Goal: Transaction & Acquisition: Purchase product/service

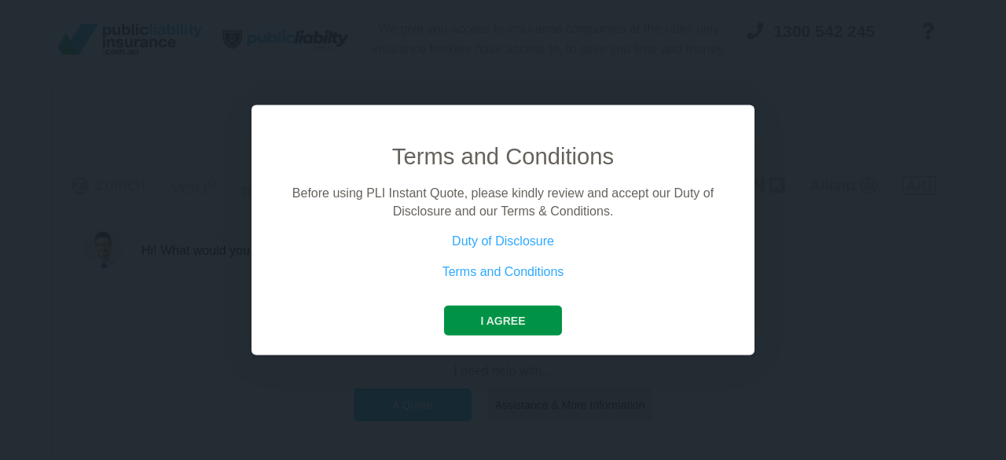
click at [497, 317] on button "I agree" at bounding box center [502, 321] width 117 height 30
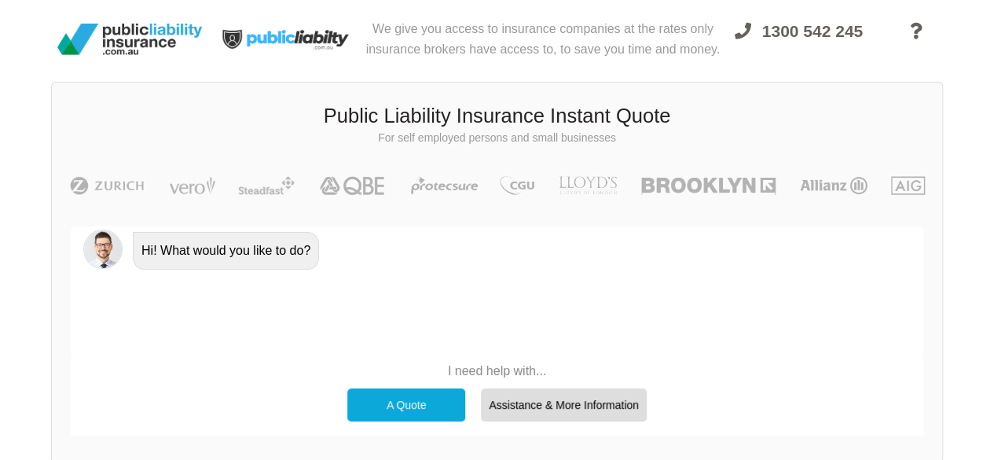
click at [423, 398] on div "A Quote" at bounding box center [406, 404] width 118 height 33
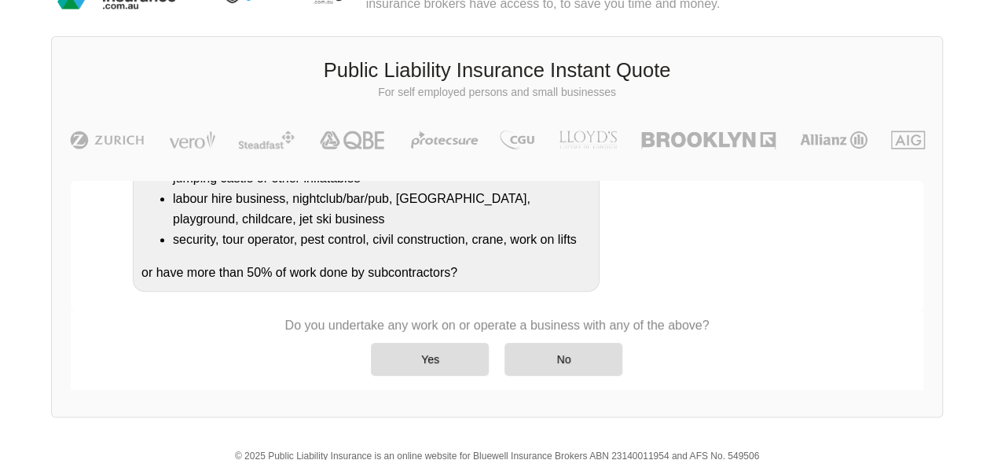
scroll to position [79, 0]
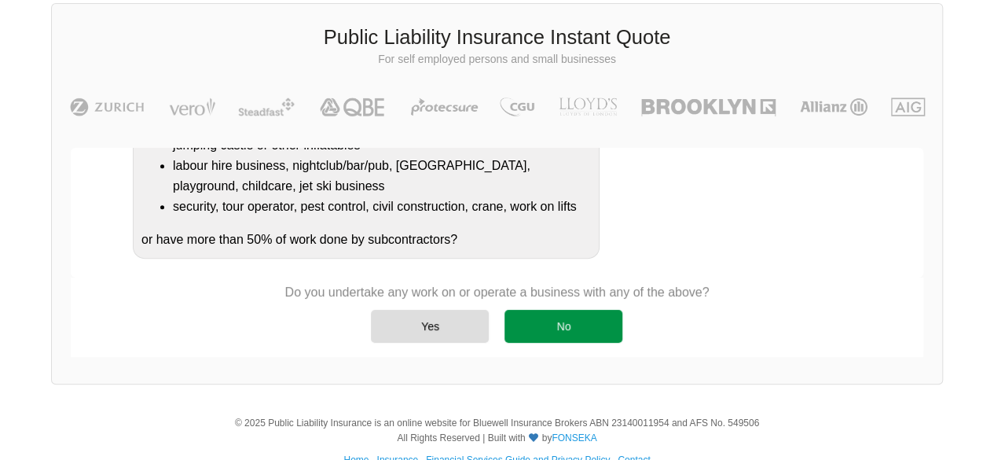
click at [549, 331] on div "No" at bounding box center [563, 326] width 118 height 33
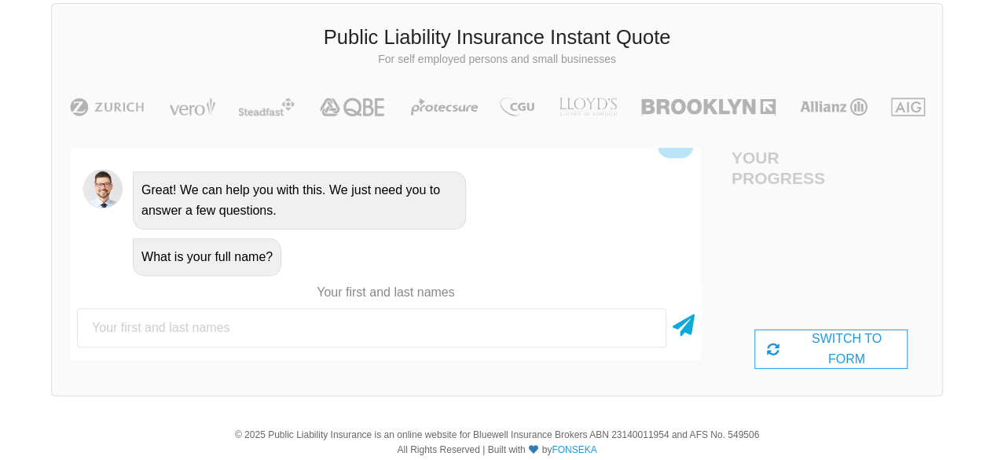
click at [273, 327] on input "text" at bounding box center [371, 327] width 589 height 39
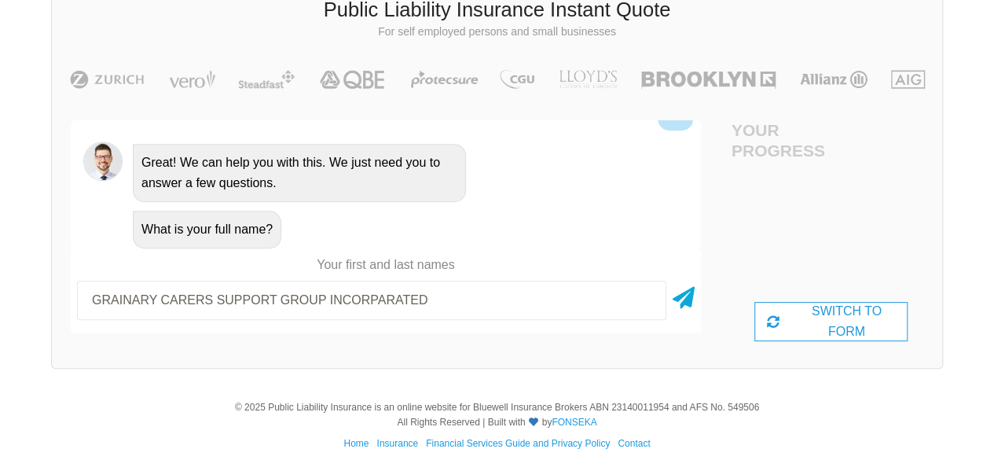
scroll to position [119, 0]
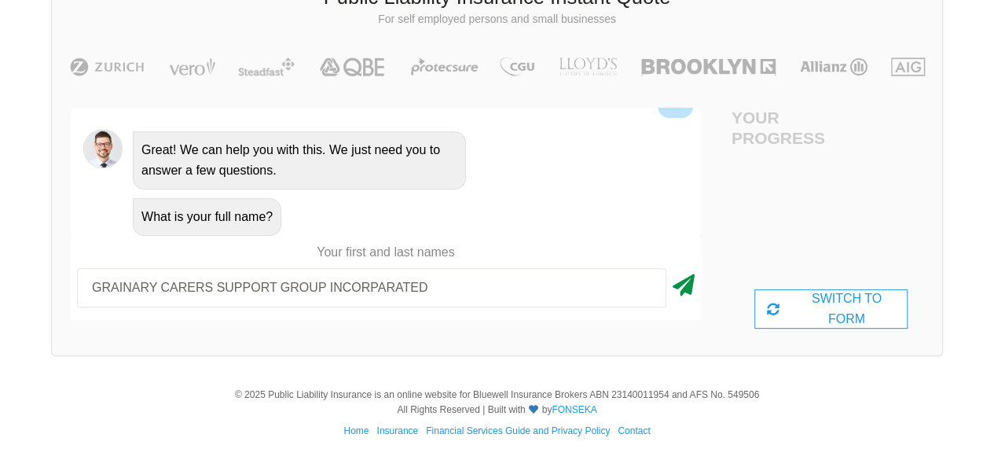
type input "GRAINARY CARERS SUPPORT GROUP INCORPARATED"
click at [687, 285] on icon at bounding box center [684, 282] width 22 height 28
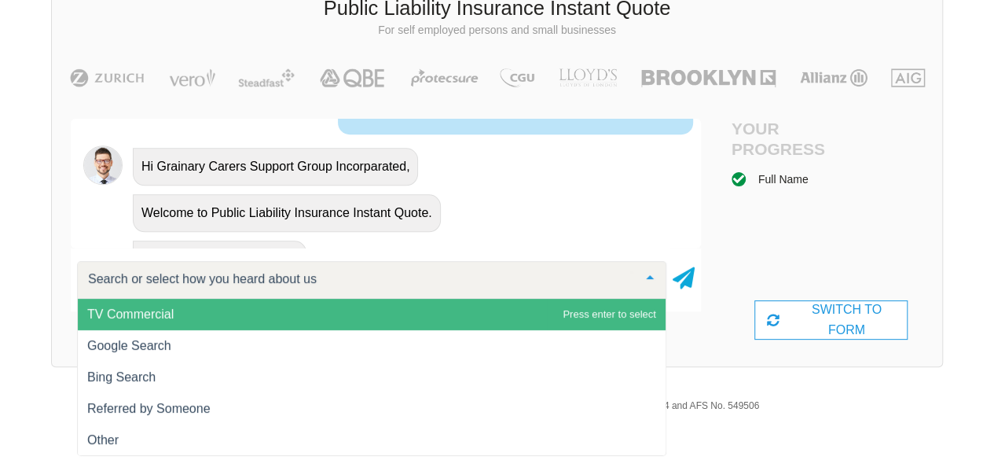
scroll to position [811, 0]
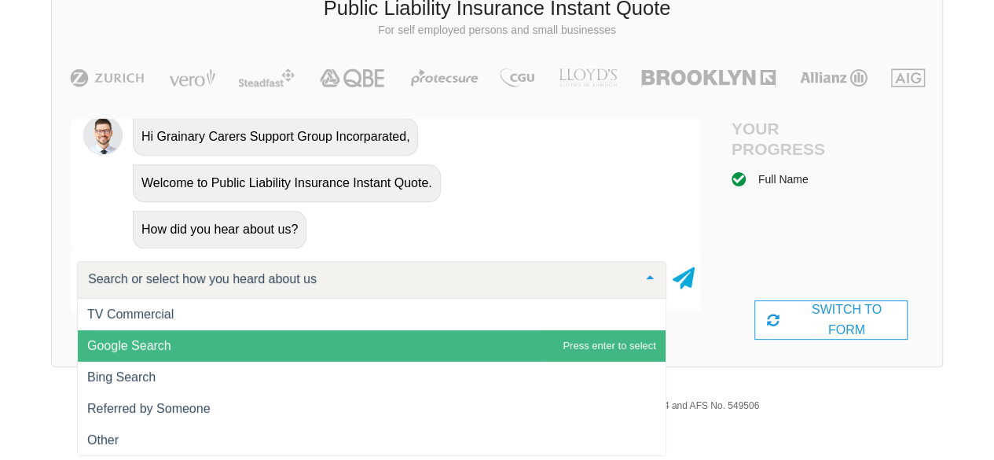
click at [215, 345] on span "Google Search" at bounding box center [372, 345] width 588 height 31
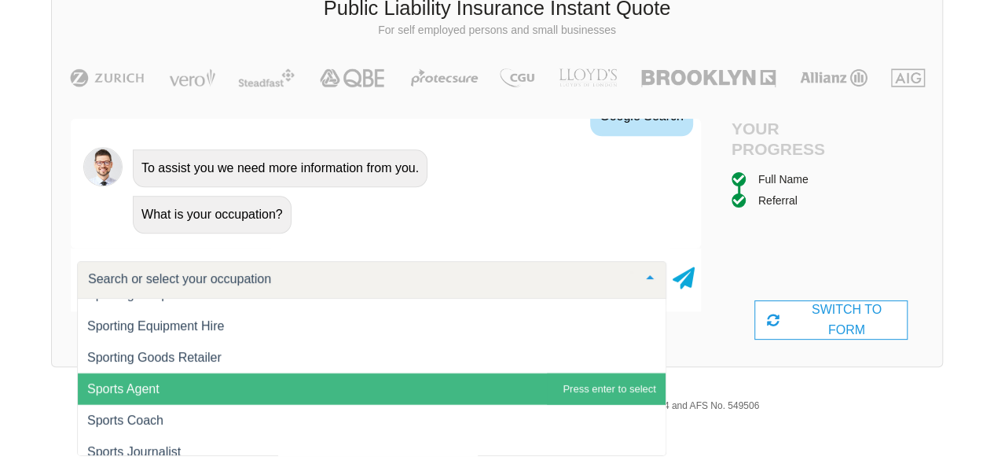
scroll to position [19960, 0]
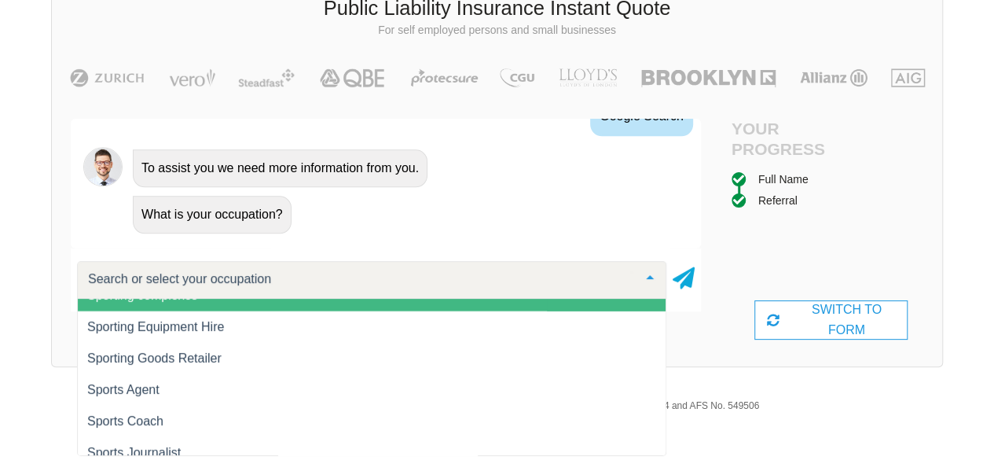
click at [246, 284] on input "text" at bounding box center [359, 279] width 550 height 16
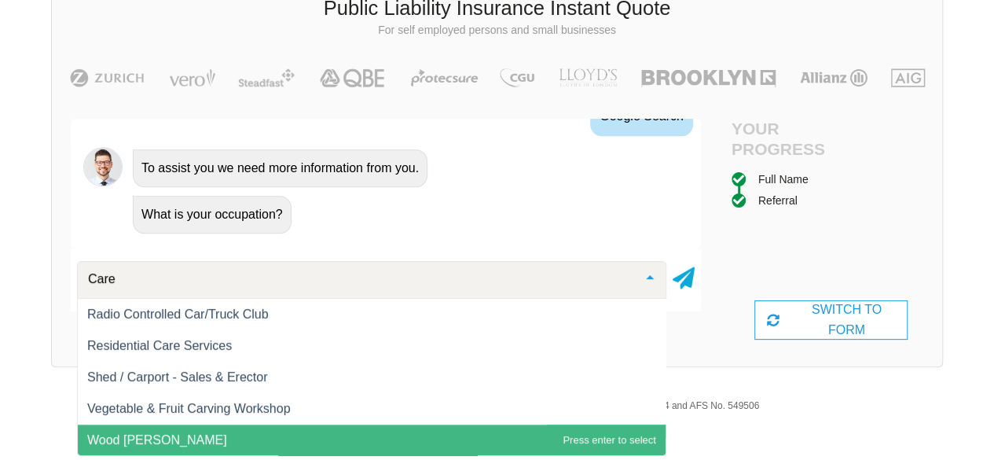
scroll to position [94, 0]
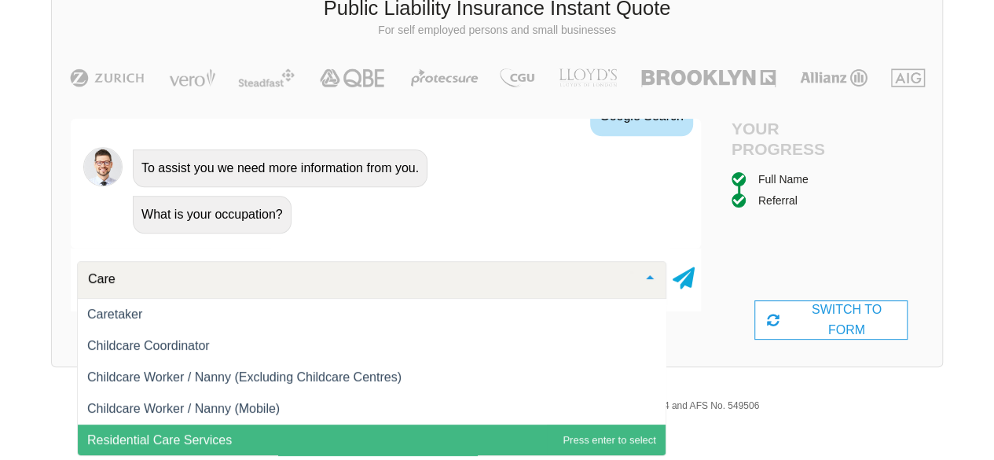
type input "Carer"
